Goal: Information Seeking & Learning: Find specific fact

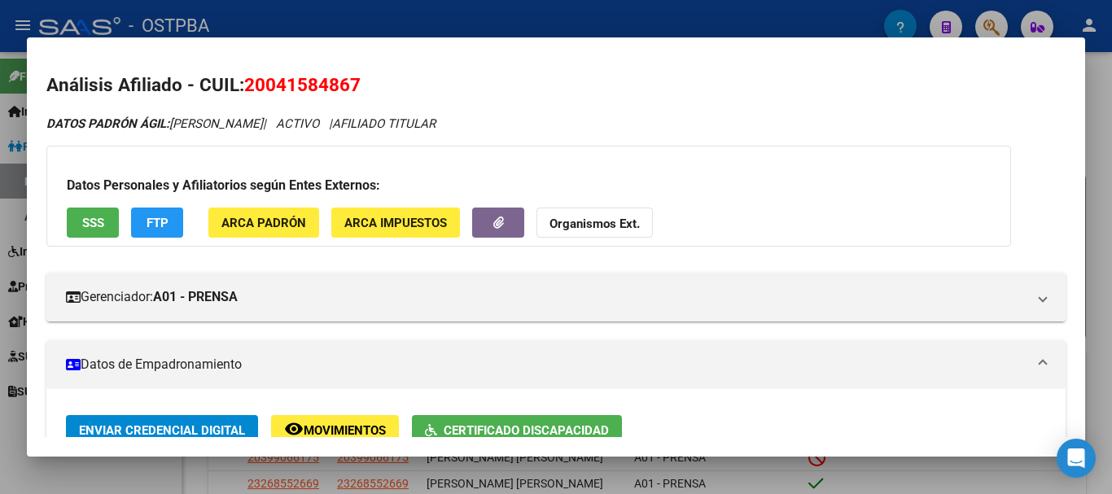
scroll to position [163, 0]
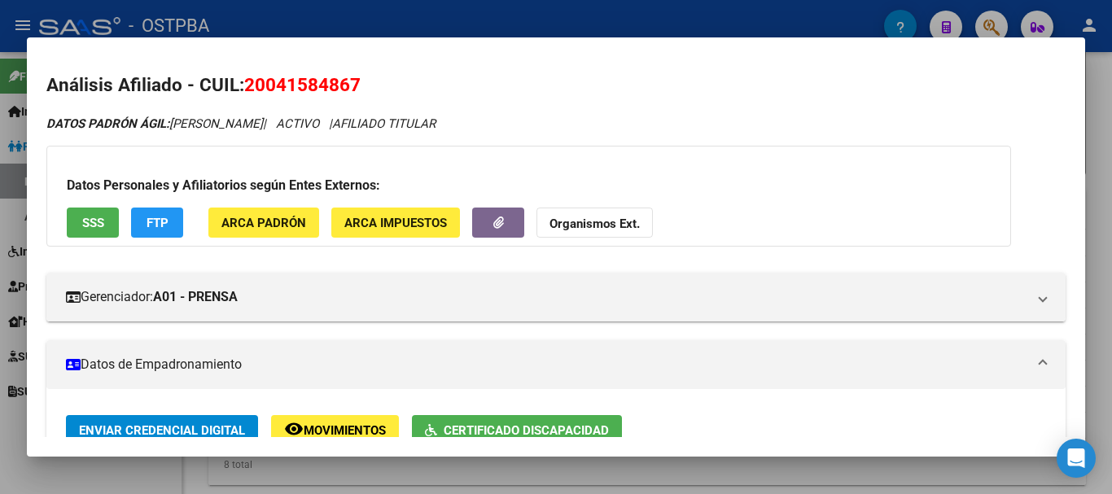
click at [394, 476] on div at bounding box center [556, 247] width 1112 height 494
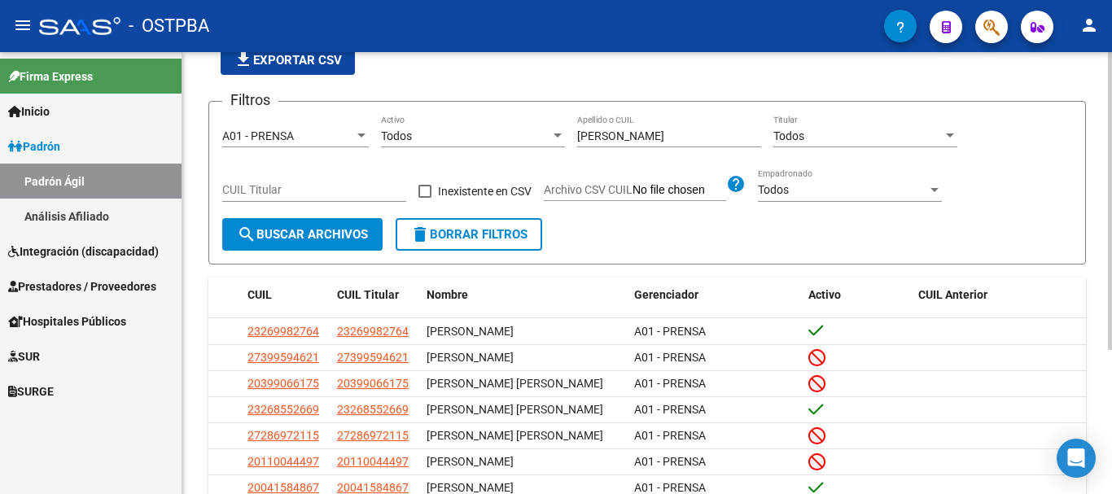
scroll to position [0, 0]
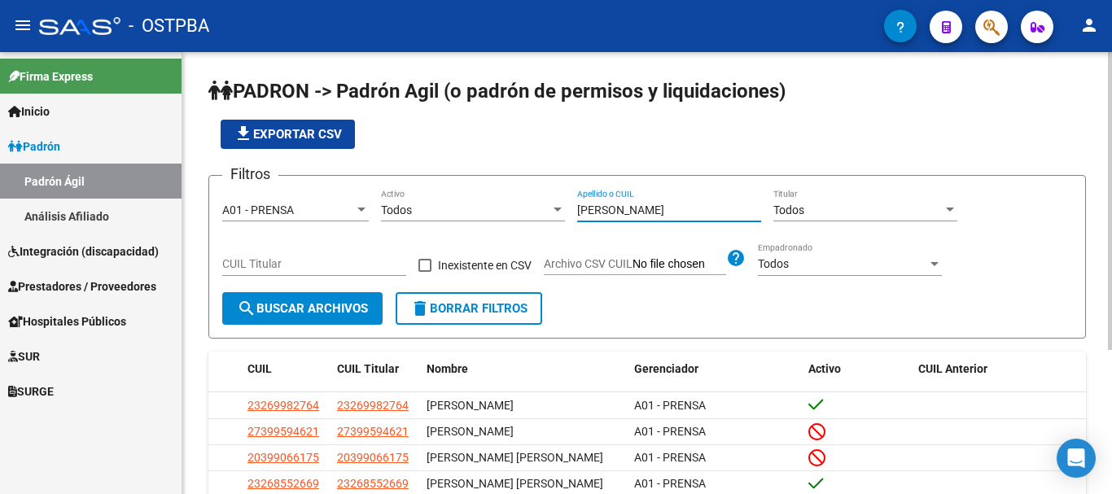
click at [639, 213] on input "BALDI" at bounding box center [669, 210] width 184 height 14
type input "B"
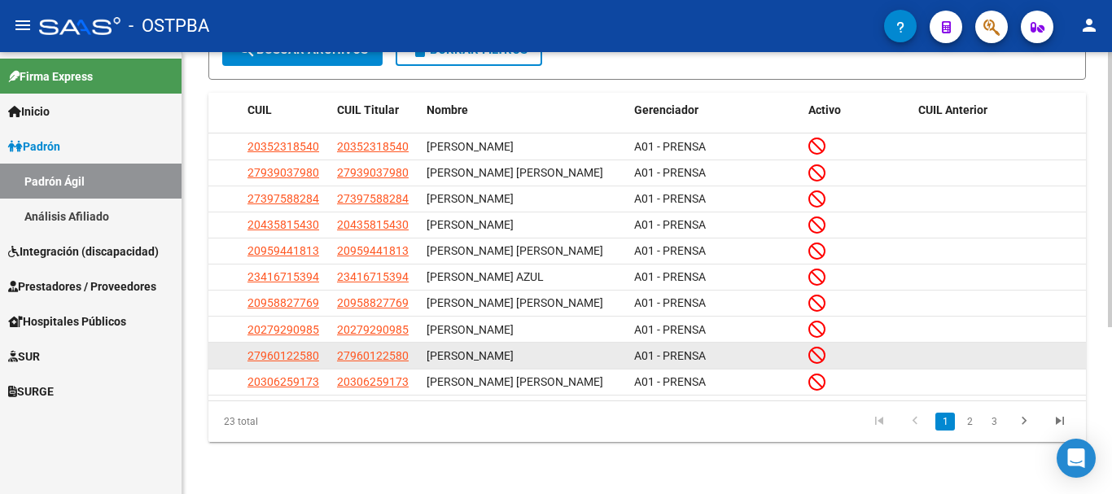
scroll to position [269, 0]
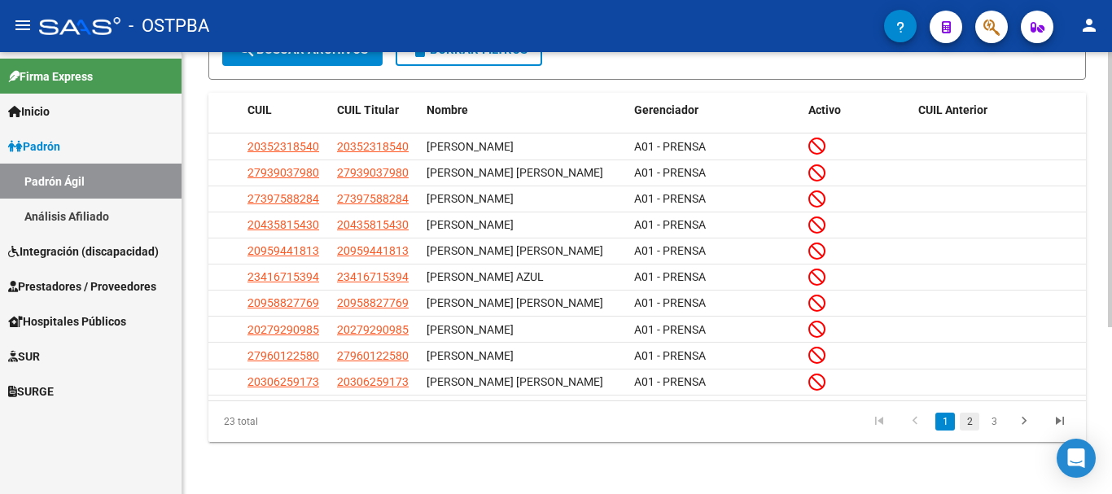
type input "ramos"
click at [967, 418] on link "2" at bounding box center [970, 422] width 20 height 18
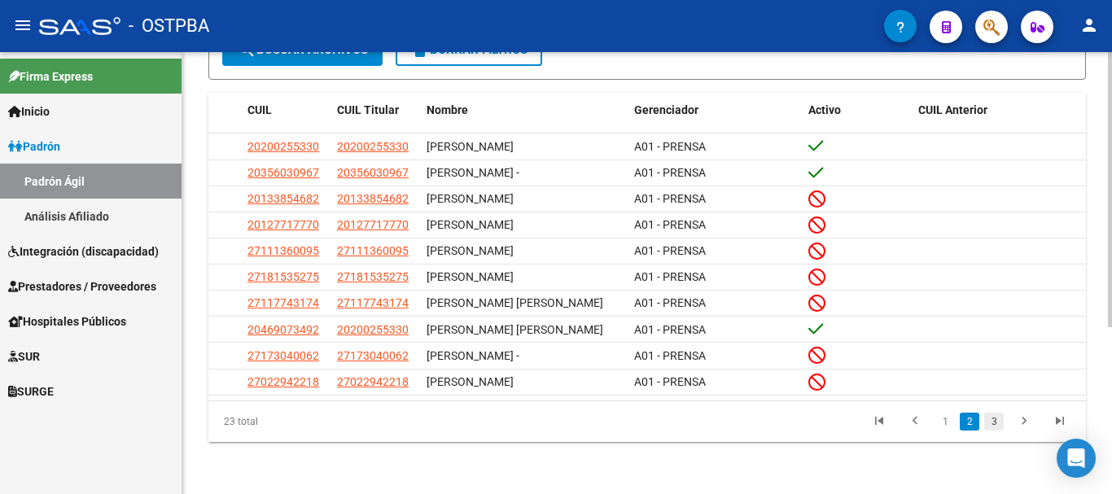
click at [993, 422] on link "3" at bounding box center [994, 422] width 20 height 18
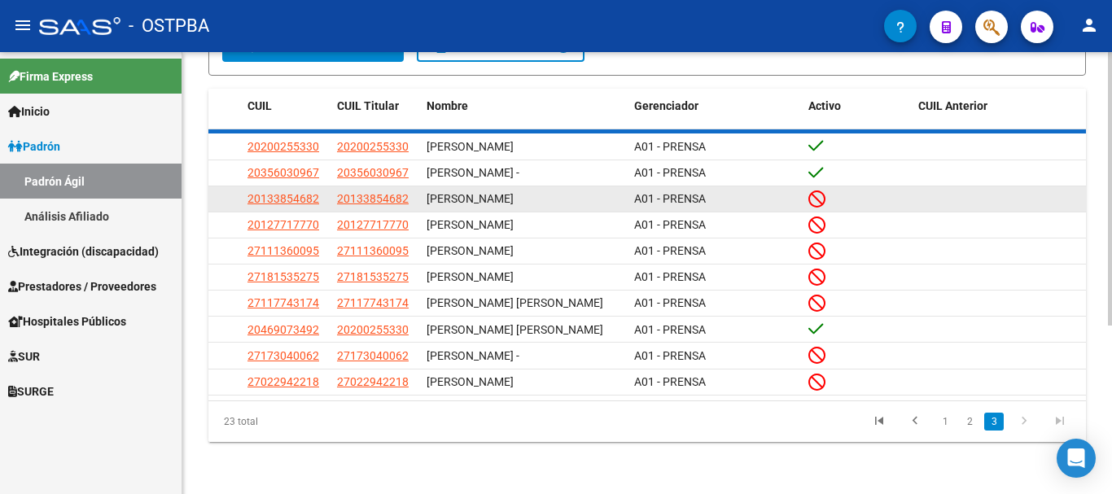
scroll to position [80, 0]
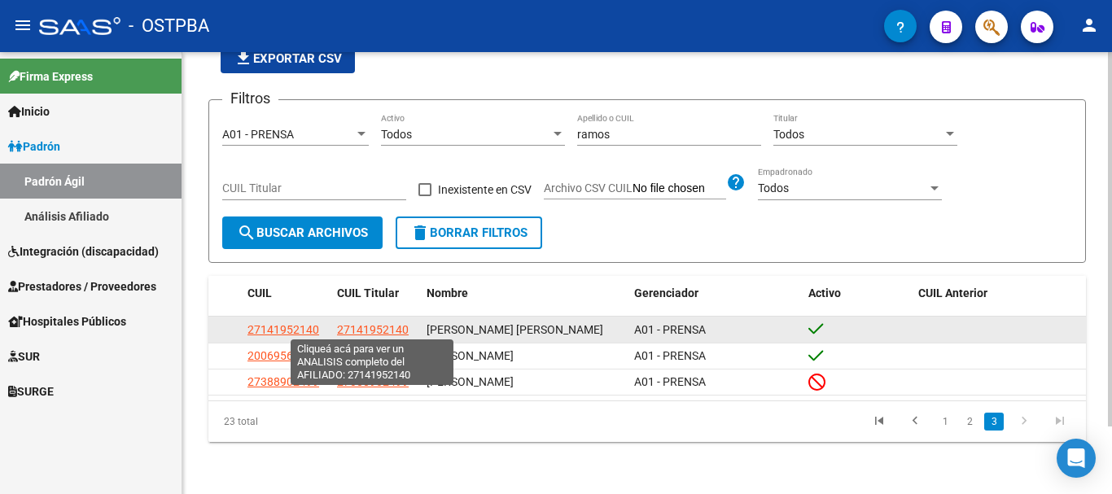
click at [364, 325] on span "27141952140" at bounding box center [373, 329] width 72 height 13
type textarea "27141952140"
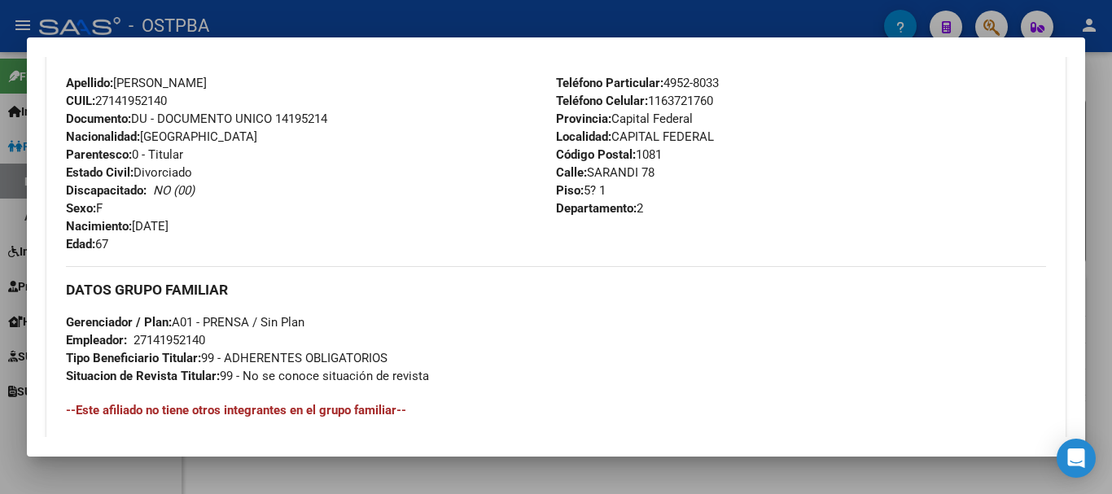
scroll to position [0, 0]
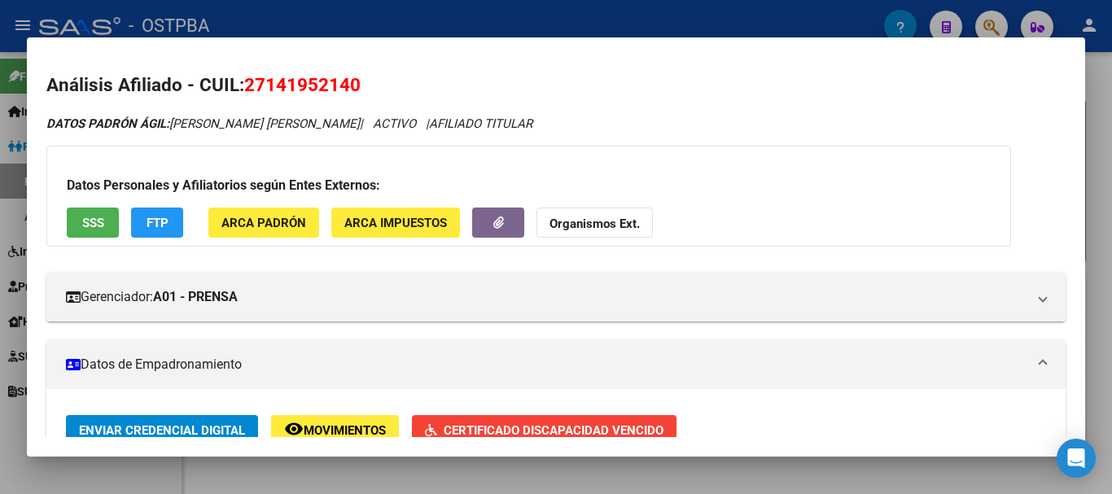
click at [597, 480] on div at bounding box center [556, 247] width 1112 height 494
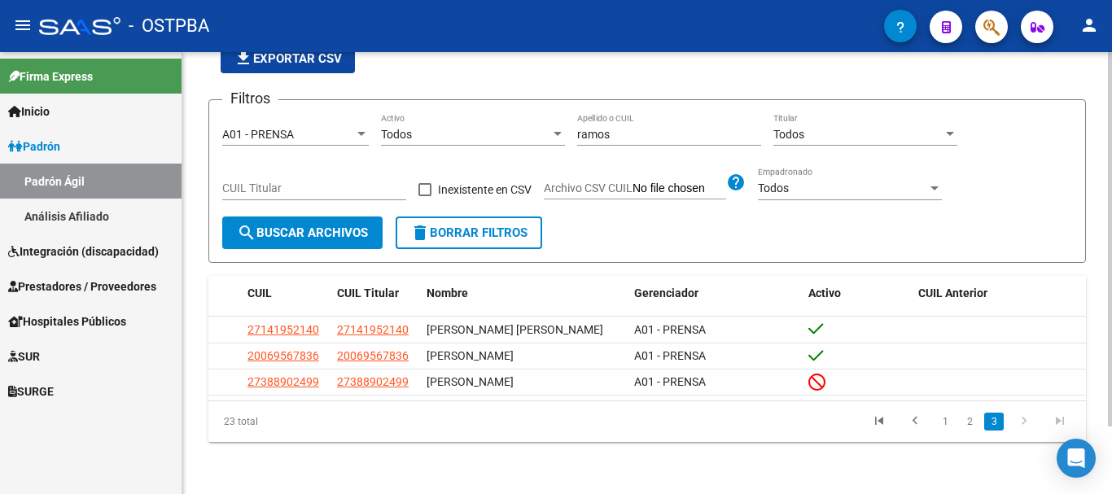
click at [632, 133] on input "ramos" at bounding box center [669, 135] width 184 height 14
type input "r"
click at [595, 119] on div "Apellido o CUIL" at bounding box center [669, 129] width 184 height 33
type input "codevilla"
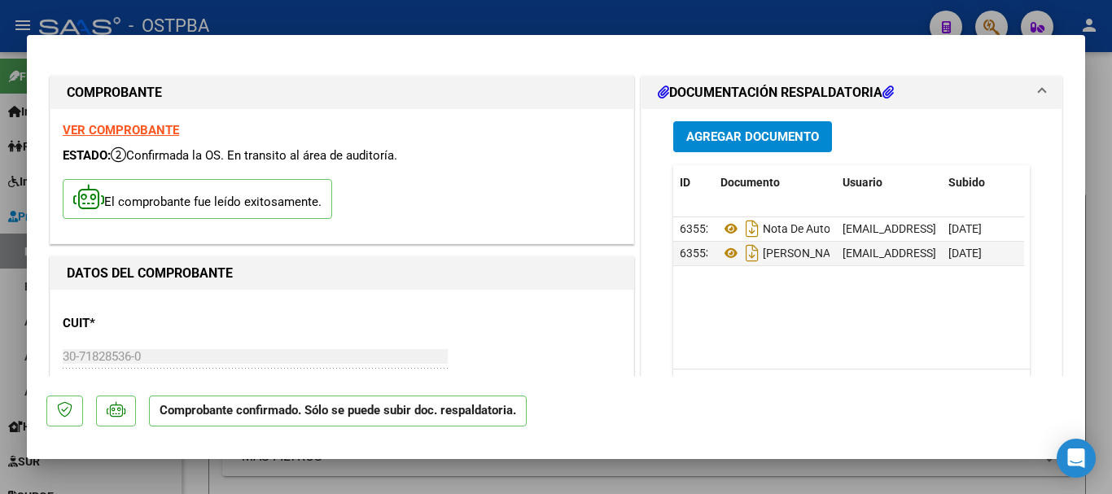
click at [754, 142] on span "Agregar Documento" at bounding box center [752, 137] width 133 height 15
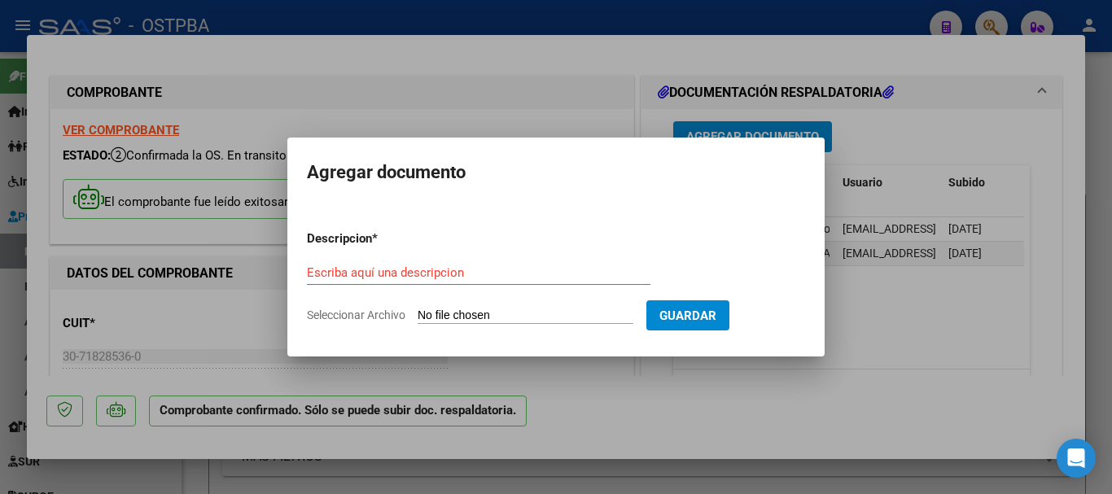
click at [343, 273] on input "Escriba aquí una descripcion" at bounding box center [478, 272] width 343 height 15
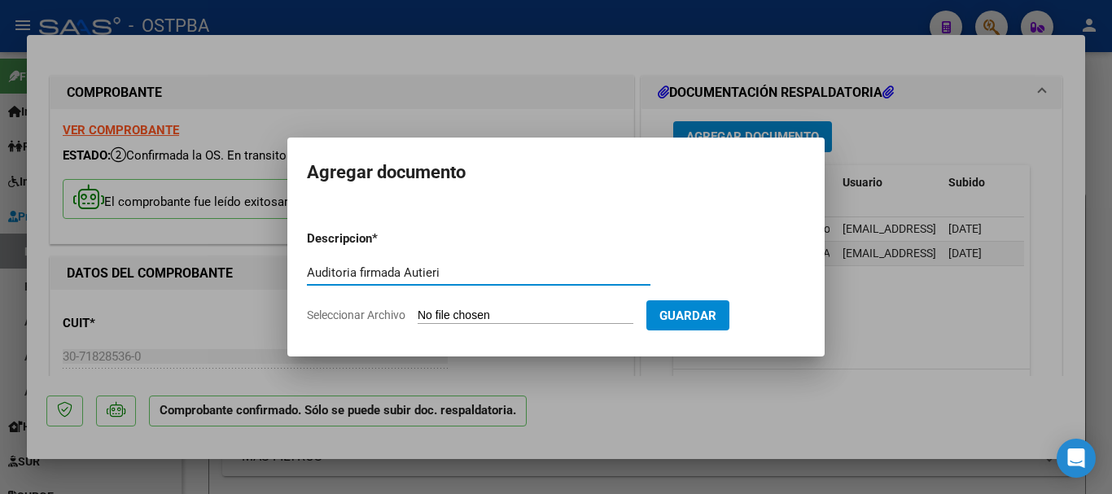
type input "Auditoria firmada Autieri"
click at [463, 313] on input "Seleccionar Archivo" at bounding box center [526, 315] width 216 height 15
type input "C:\fakepath\Auditoria firmada Autieri_20251009_0001.pdf"
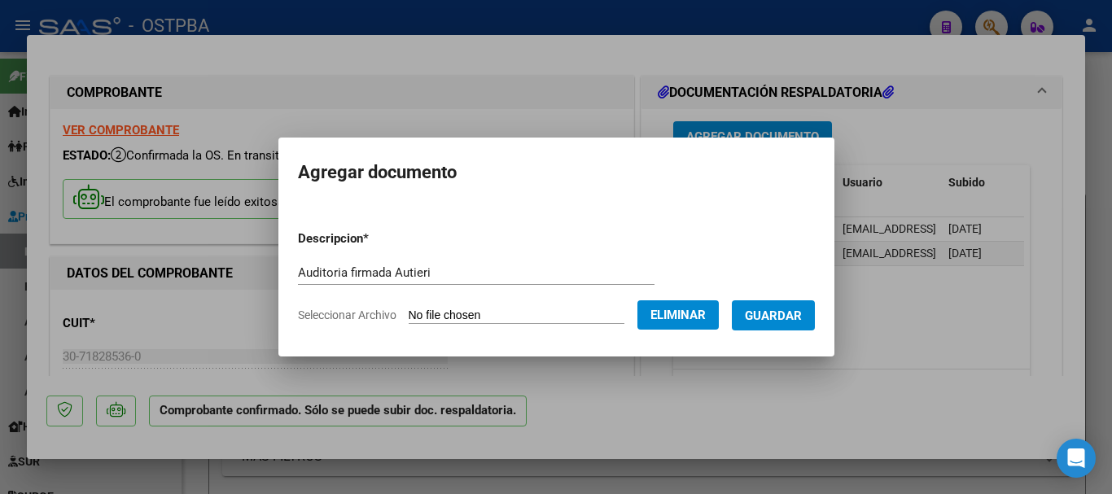
drag, startPoint x: 785, startPoint y: 308, endPoint x: 764, endPoint y: 303, distance: 21.7
click at [771, 308] on span "Guardar" at bounding box center [773, 315] width 57 height 15
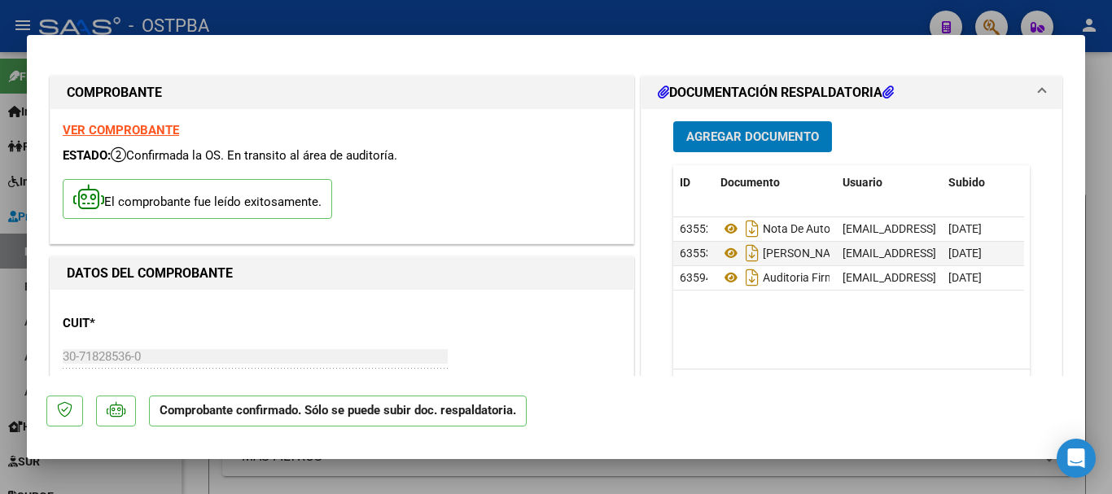
click at [1101, 228] on div at bounding box center [556, 247] width 1112 height 494
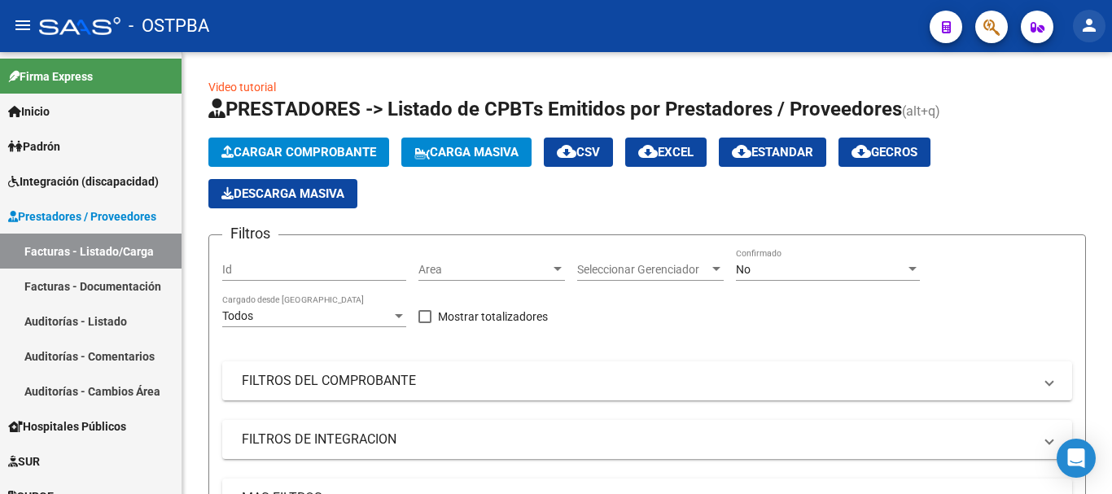
click at [1087, 25] on mat-icon "person" at bounding box center [1089, 25] width 20 height 20
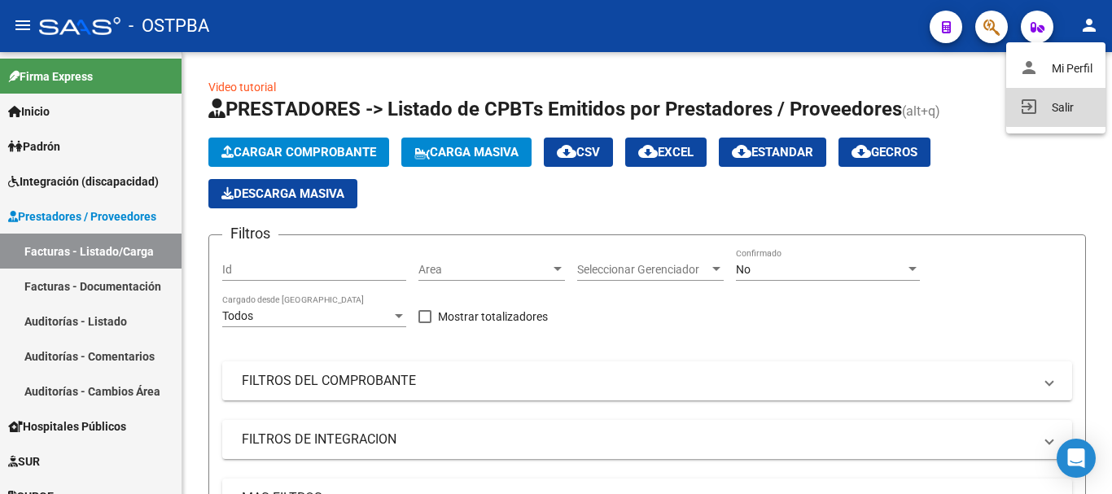
click at [1067, 103] on button "exit_to_app Salir" at bounding box center [1055, 107] width 99 height 39
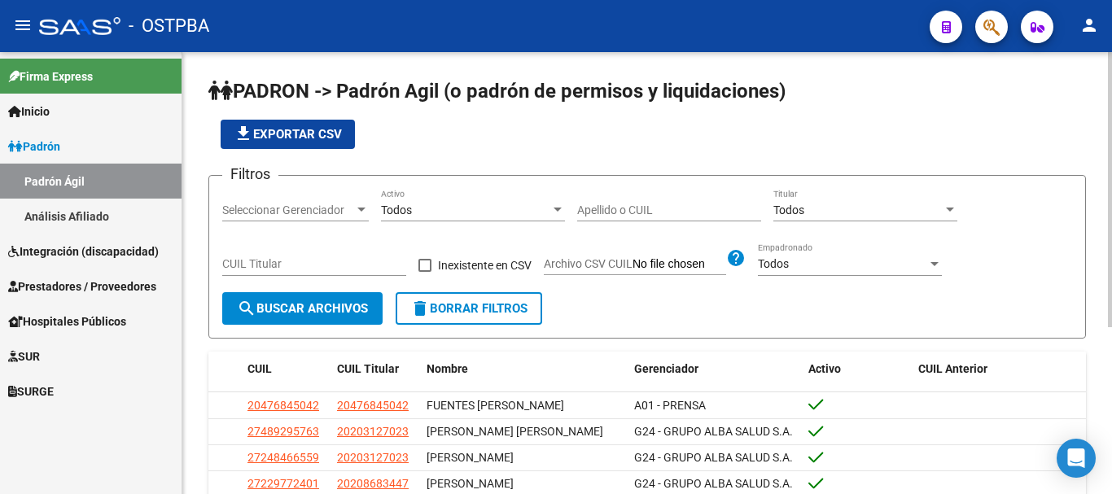
click at [362, 212] on div at bounding box center [361, 210] width 8 height 4
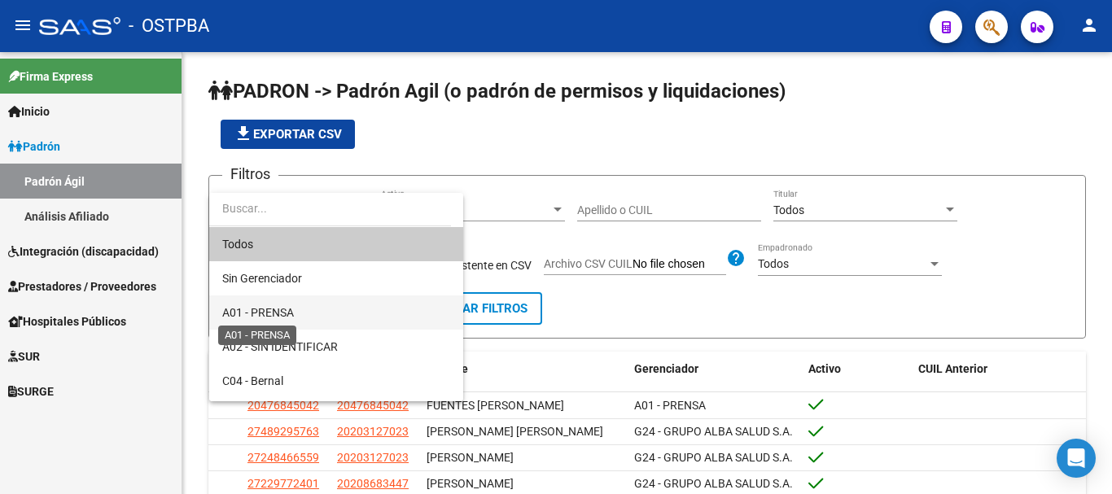
click at [269, 307] on span "A01 - PRENSA" at bounding box center [258, 312] width 72 height 13
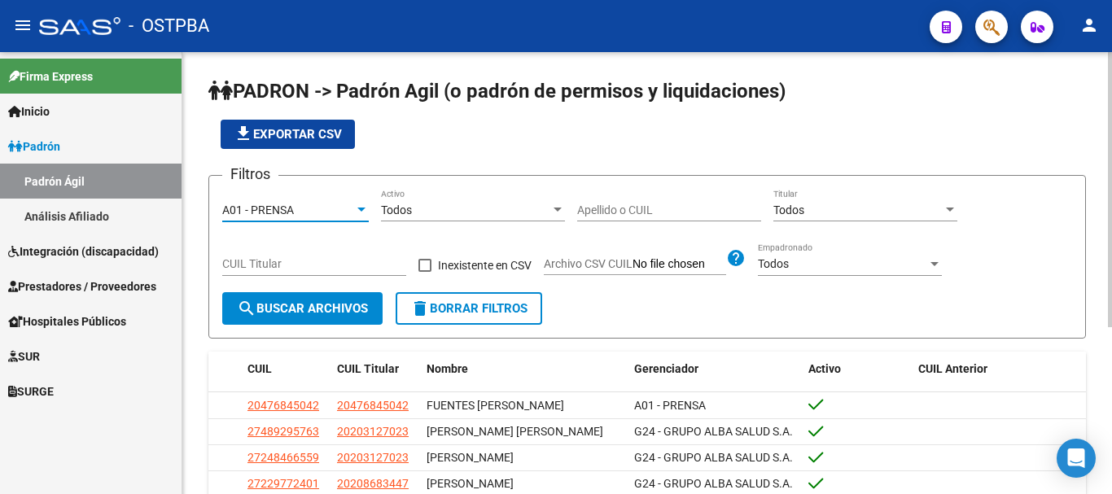
click at [613, 208] on input "Apellido o CUIL" at bounding box center [669, 210] width 184 height 14
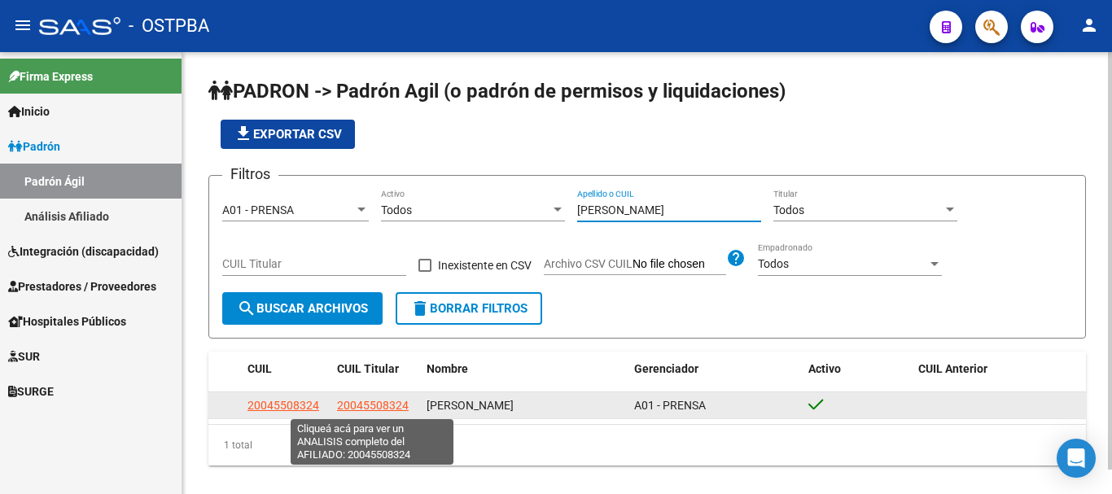
type input "codevilla"
click at [365, 403] on span "20045508324" at bounding box center [373, 405] width 72 height 13
